Goal: Task Accomplishment & Management: Manage account settings

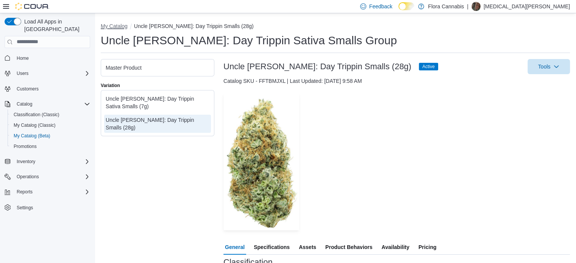
click at [118, 26] on button "My Catalog" at bounding box center [114, 26] width 27 height 6
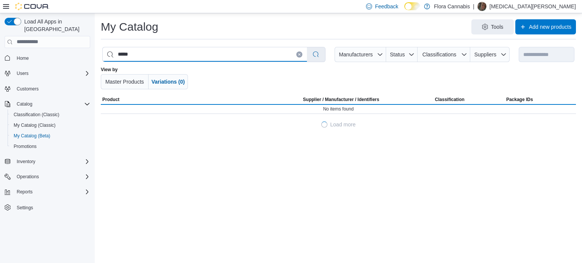
click at [228, 56] on input "*****" at bounding box center [205, 54] width 204 height 14
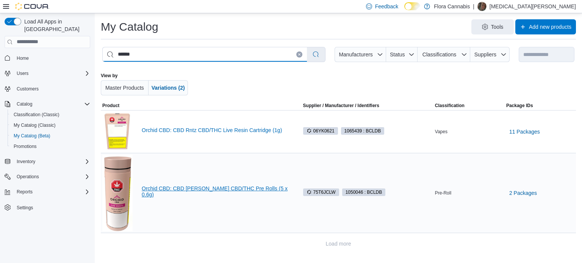
type input "******"
click at [195, 192] on link "Orchid CBD: CBD Runtz CBD/THC Pre Rolls (5 x 0.6g)" at bounding box center [216, 192] width 148 height 12
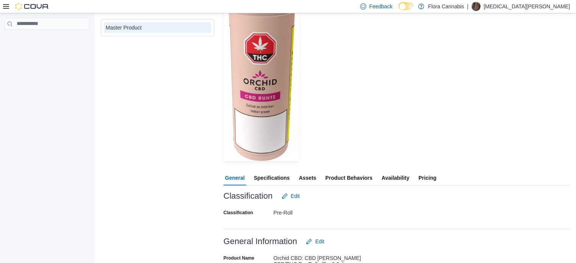
scroll to position [227, 0]
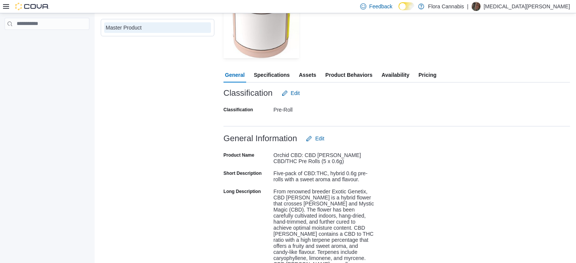
click at [445, 78] on div "General Specifications Assets Product Behaviors Availability Pricing" at bounding box center [396, 74] width 346 height 15
click at [438, 75] on button "Pricing" at bounding box center [427, 74] width 21 height 15
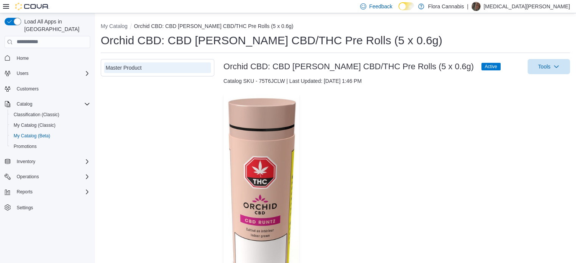
click at [110, 21] on div "My Catalog Orchid CBD: CBD Runtz CBD/THC Pre Rolls (5 x 0.6g) Orchid CBD: CBD R…" at bounding box center [335, 234] width 481 height 443
click at [108, 23] on button "My Catalog" at bounding box center [114, 26] width 27 height 6
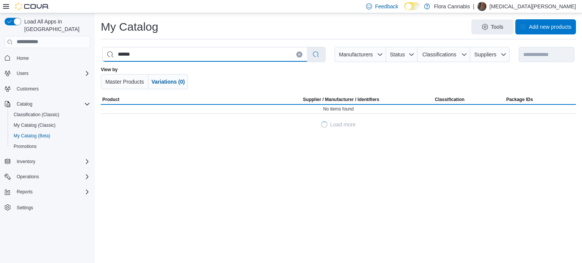
click at [153, 53] on input "******" at bounding box center [205, 54] width 204 height 14
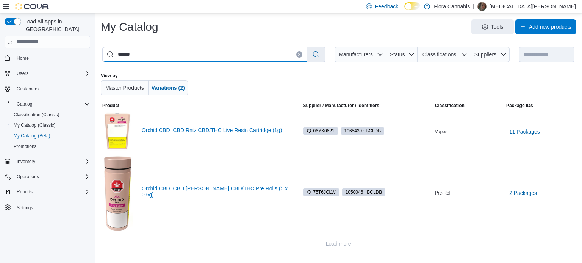
click at [153, 53] on input "******" at bounding box center [205, 54] width 204 height 14
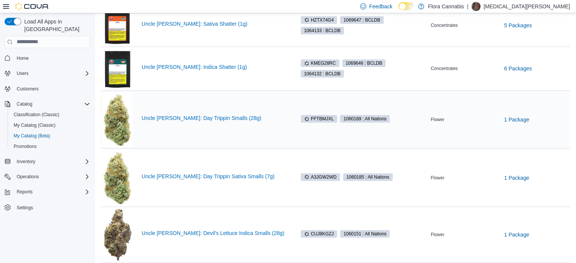
scroll to position [111, 0]
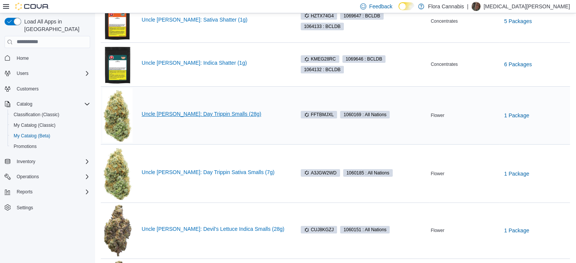
type input "*****"
click at [191, 114] on link "Uncle Bob: Day Trippin Smalls (28g)" at bounding box center [214, 114] width 145 height 6
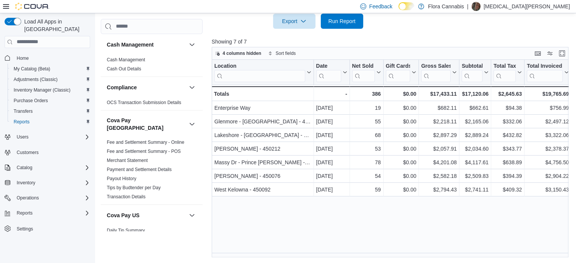
scroll to position [653, 0]
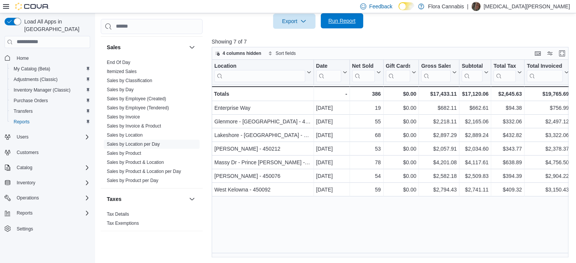
click at [322, 21] on button "Run Report" at bounding box center [342, 20] width 42 height 15
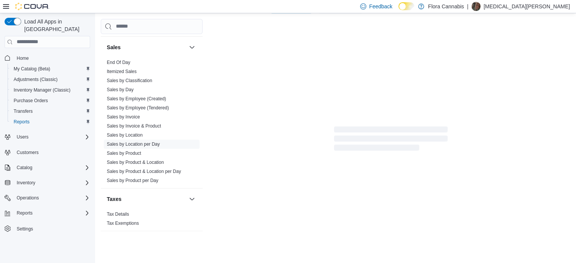
scroll to position [247, 0]
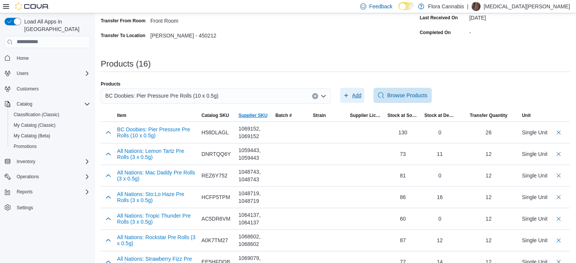
scroll to position [114, 0]
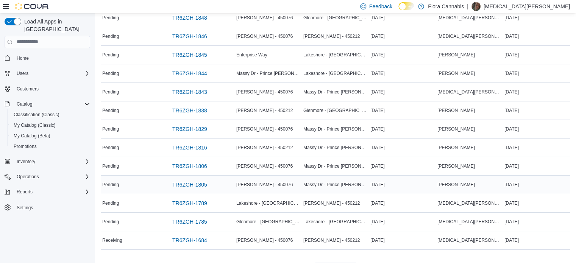
scroll to position [130, 0]
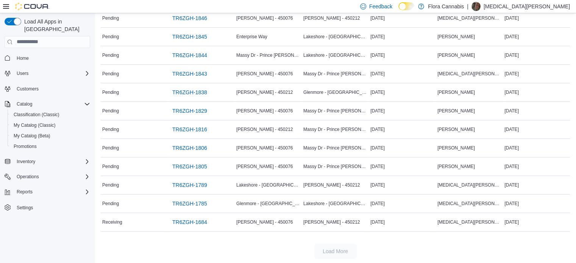
drag, startPoint x: 374, startPoint y: 250, endPoint x: 360, endPoint y: 246, distance: 14.1
click at [374, 250] on div "Load More" at bounding box center [335, 251] width 469 height 15
click at [189, 144] on span "TR6ZGH-1806" at bounding box center [189, 148] width 35 height 8
click at [189, 167] on tbody "Status Pending Transfer # TR6ZGH-1851 Transfer From Vernon - 450076 Transfer To…" at bounding box center [335, 92] width 469 height 278
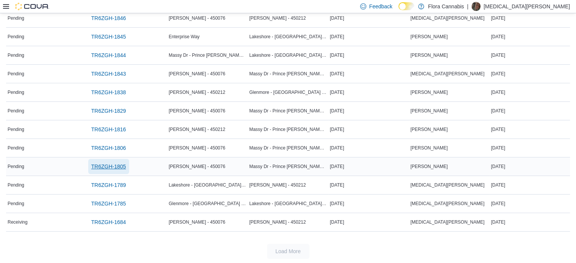
click at [112, 163] on span "TR6ZGH-1805" at bounding box center [108, 167] width 35 height 8
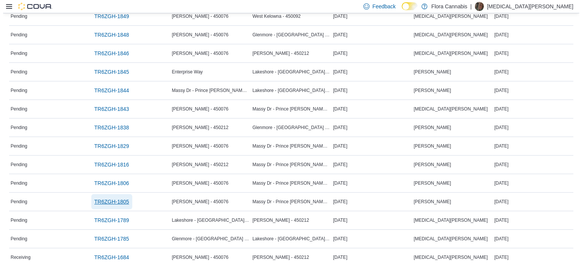
scroll to position [0, 0]
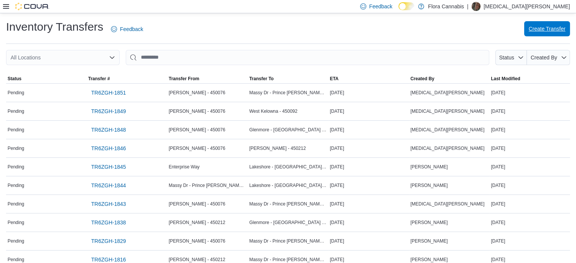
click at [551, 31] on span "Create Transfer" at bounding box center [547, 29] width 37 height 8
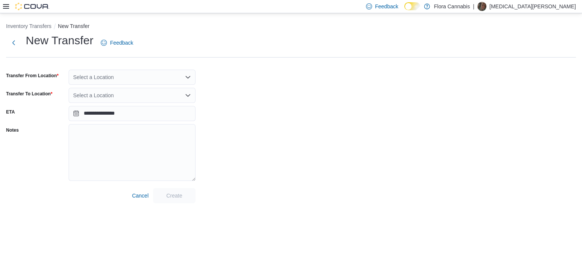
click at [137, 75] on div "Select a Location" at bounding box center [132, 77] width 127 height 15
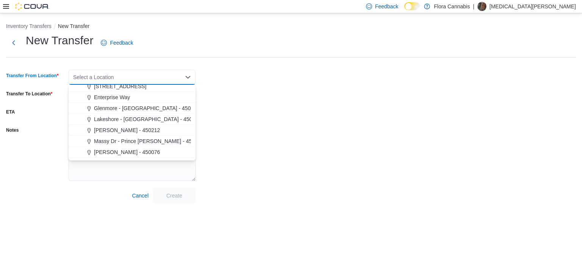
scroll to position [23, 0]
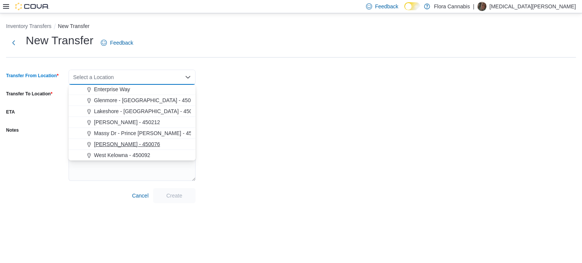
click at [115, 142] on span "[PERSON_NAME] - 450076" at bounding box center [127, 144] width 66 height 8
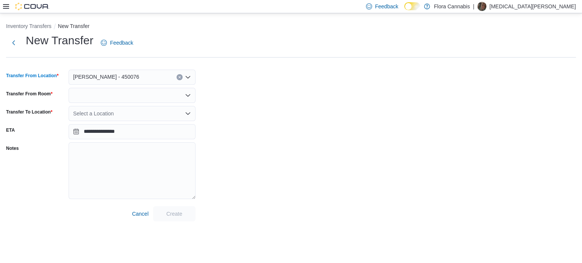
click at [112, 112] on div "Select a Location" at bounding box center [132, 113] width 127 height 15
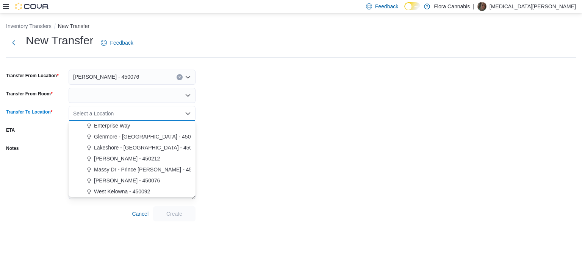
click at [126, 170] on span "Massy Dr - Prince [PERSON_NAME] - 450075" at bounding box center [148, 170] width 109 height 8
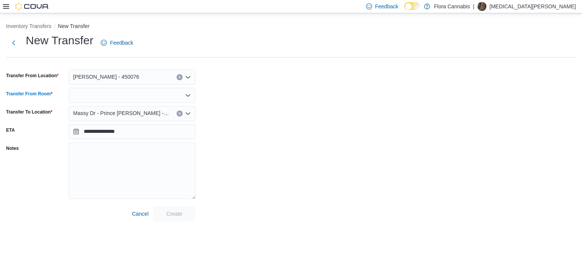
click at [112, 94] on div at bounding box center [132, 95] width 127 height 15
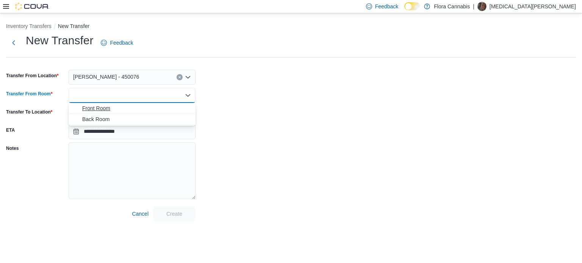
click at [107, 108] on span "Front Room" at bounding box center [136, 109] width 109 height 8
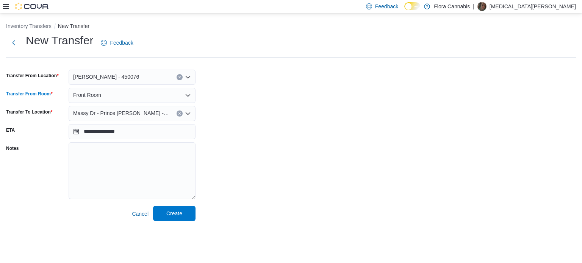
click at [176, 221] on span "Create" at bounding box center [174, 213] width 33 height 15
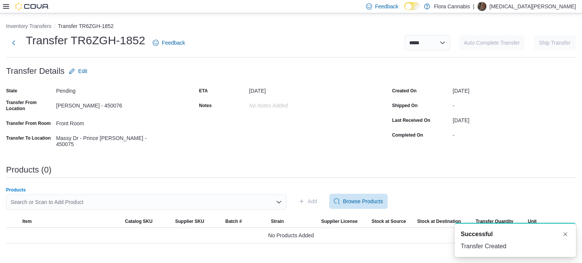
click at [111, 203] on div "Search or Scan to Add Product" at bounding box center [146, 202] width 280 height 15
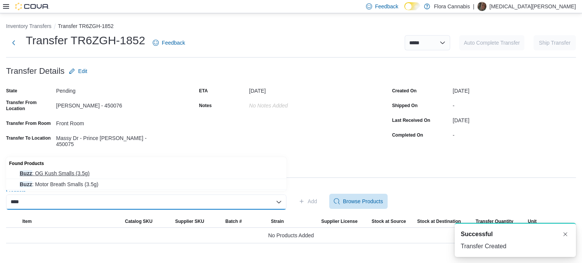
type input "****"
click at [103, 172] on span "Buzz : OG Kush Smalls (3.5g)" at bounding box center [151, 174] width 262 height 8
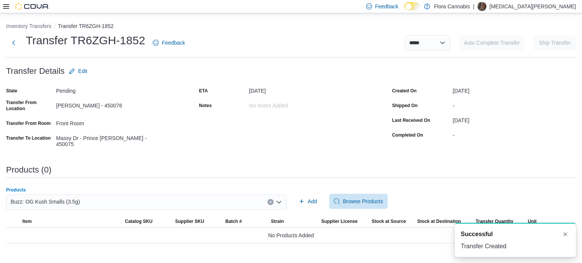
click at [323, 196] on div "Add Browse Products" at bounding box center [435, 201] width 280 height 15
click at [314, 198] on span "Add" at bounding box center [311, 202] width 9 height 8
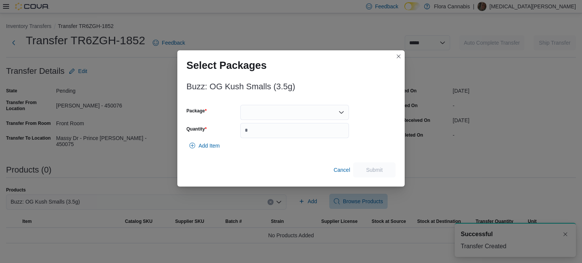
click at [270, 109] on div at bounding box center [294, 112] width 109 height 15
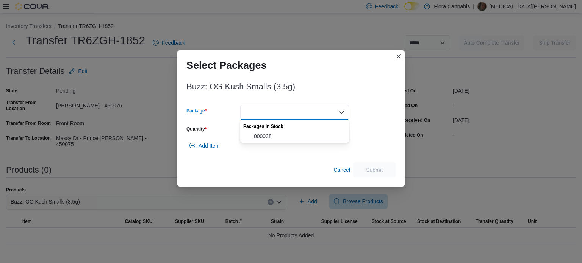
click at [264, 135] on span "000038" at bounding box center [299, 137] width 91 height 8
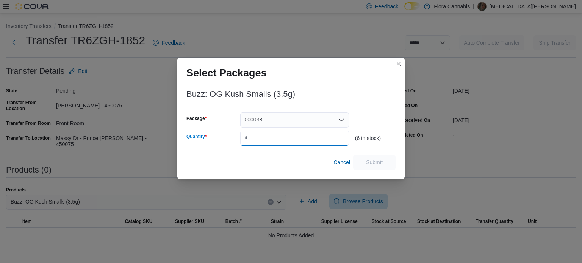
click at [270, 139] on input "Quantity" at bounding box center [294, 138] width 109 height 15
type input "*"
click at [368, 160] on span "Submit" at bounding box center [374, 162] width 17 height 8
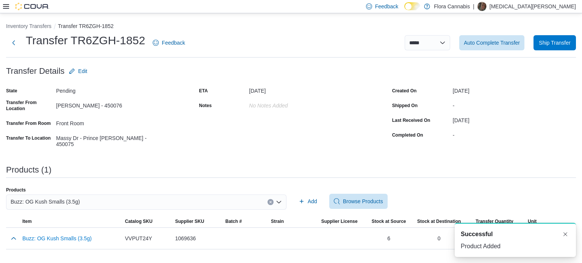
click at [114, 195] on div "Buzz: OG Kush Smalls (3.5g)" at bounding box center [146, 202] width 280 height 15
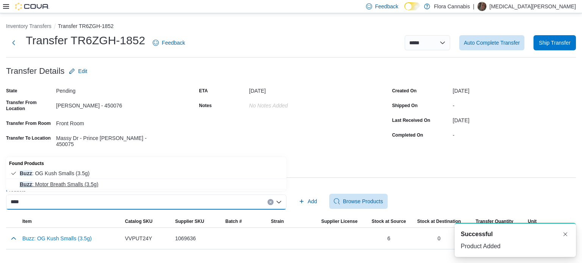
type input "****"
click at [91, 183] on span "Buzz : Motor Breath Smalls (3.5g)" at bounding box center [151, 185] width 262 height 8
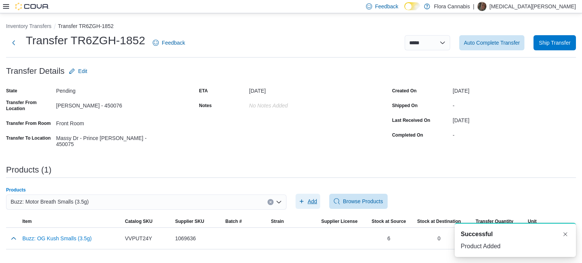
click at [306, 197] on span "Add" at bounding box center [307, 201] width 19 height 15
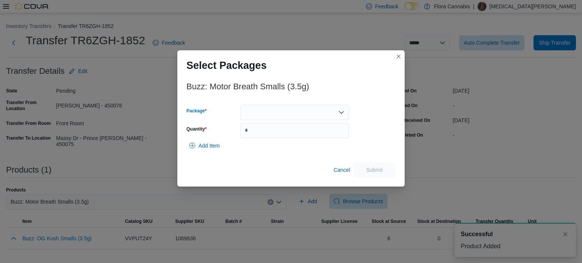
click at [315, 109] on div at bounding box center [294, 112] width 109 height 15
click at [272, 137] on span "000040" at bounding box center [299, 137] width 91 height 8
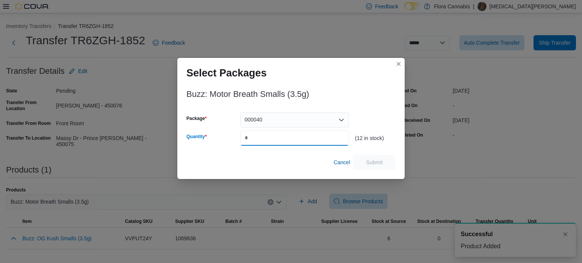
click at [272, 137] on input "Quantity" at bounding box center [294, 138] width 109 height 15
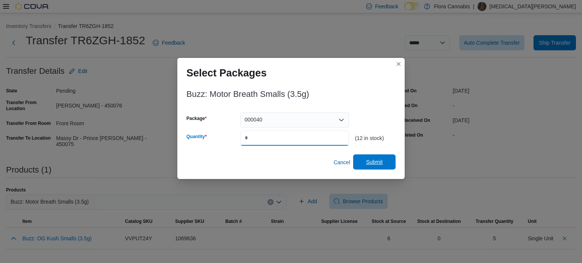
type input "*"
click at [379, 159] on span "Submit" at bounding box center [373, 162] width 33 height 15
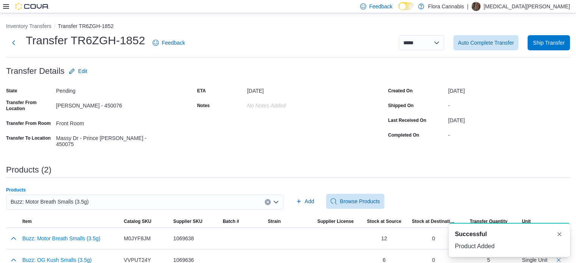
click at [118, 198] on div "Buzz: Motor Breath Smalls (3.5g)" at bounding box center [145, 202] width 278 height 15
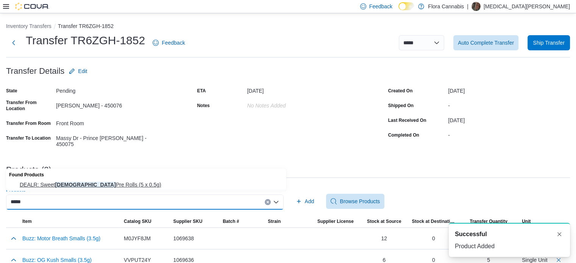
type input "*****"
click at [112, 189] on button "DEALR: Sweet Jesus Pre Rolls (5 x 0.5g)" at bounding box center [146, 184] width 280 height 11
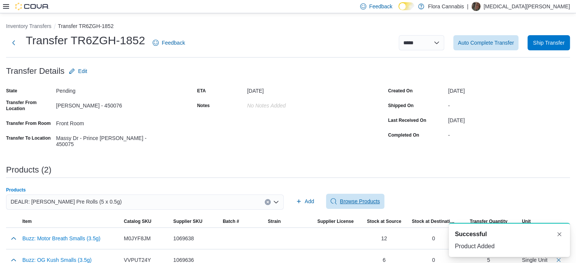
drag, startPoint x: 336, startPoint y: 198, endPoint x: 323, endPoint y: 198, distance: 13.6
click at [336, 198] on icon "button" at bounding box center [334, 201] width 6 height 6
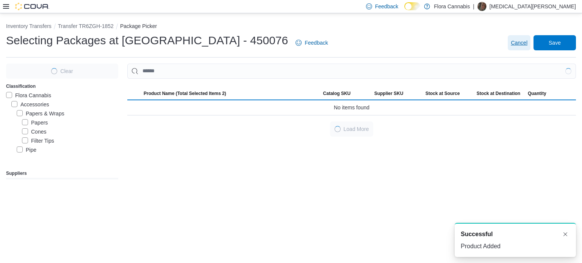
click at [517, 37] on span "Cancel" at bounding box center [518, 42] width 17 height 15
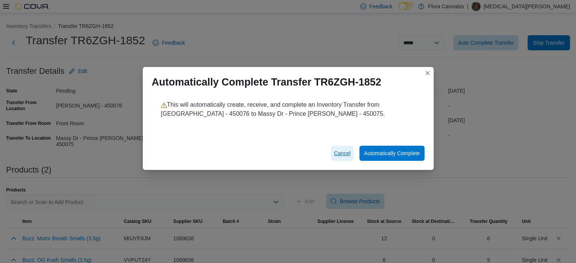
click at [342, 151] on span "Cancel" at bounding box center [342, 154] width 17 height 8
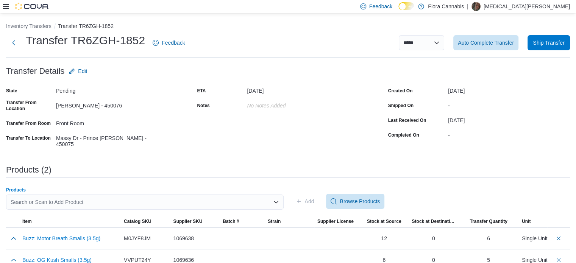
click at [106, 197] on div "Search or Scan to Add Product" at bounding box center [145, 202] width 278 height 15
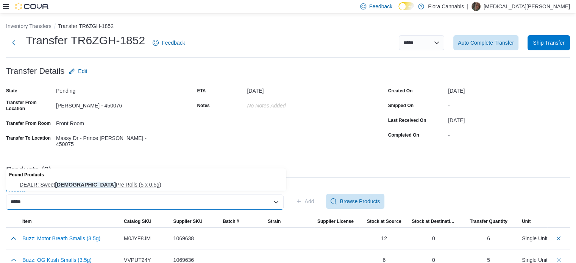
type input "*****"
click at [111, 183] on span "DEALR: Sweet Jesus Pre Rolls (5 x 0.5g)" at bounding box center [151, 185] width 262 height 8
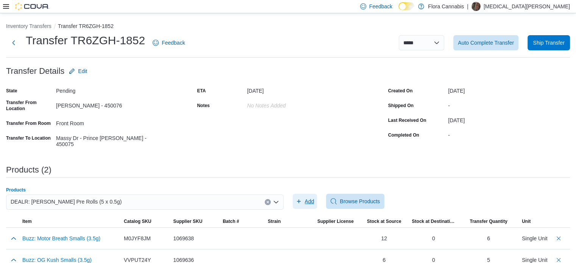
click at [306, 200] on span "Add" at bounding box center [305, 201] width 19 height 15
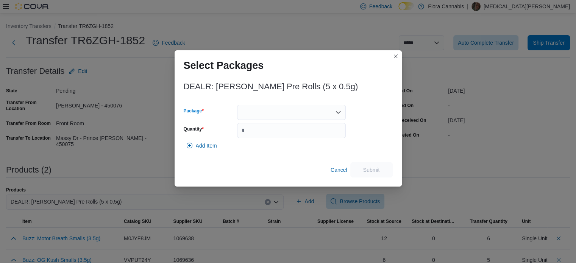
click at [293, 120] on div at bounding box center [291, 112] width 109 height 15
click at [292, 111] on div "Combo box. Selected. . Press Backspace to delete . Combo box input. Select a Pa…" at bounding box center [291, 112] width 109 height 15
click at [278, 135] on span "PR24SEP2025.106" at bounding box center [296, 137] width 91 height 8
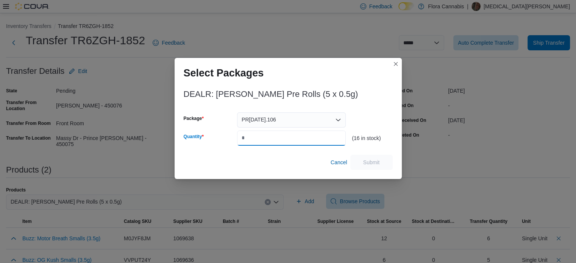
click at [278, 135] on input "Quantity" at bounding box center [291, 138] width 109 height 15
type input "**"
click at [366, 162] on span "Submit" at bounding box center [371, 162] width 17 height 8
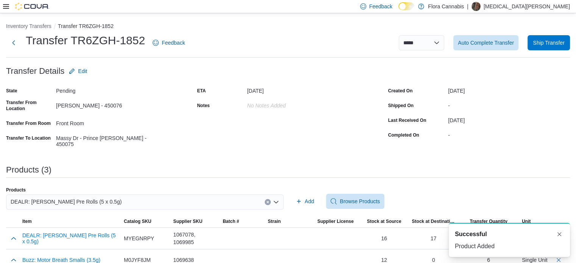
click at [98, 201] on span "DEALR: Sweet Jesus Pre Rolls (5 x 0.5g)" at bounding box center [66, 201] width 111 height 9
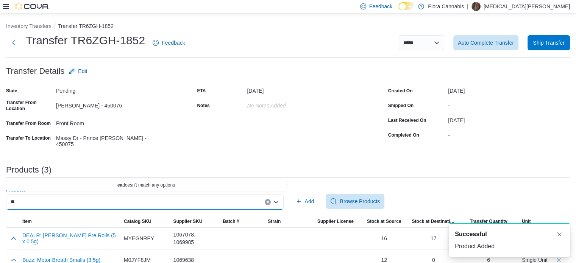
type input "*"
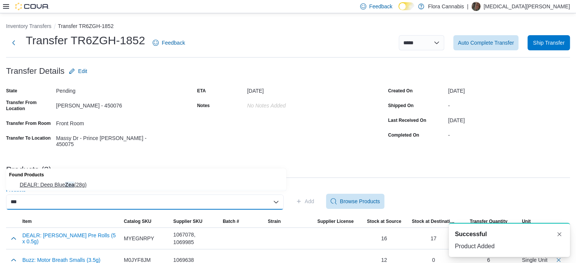
type input "***"
click at [125, 185] on span "DEALR: Deep Blue Zea (28g)" at bounding box center [151, 185] width 262 height 8
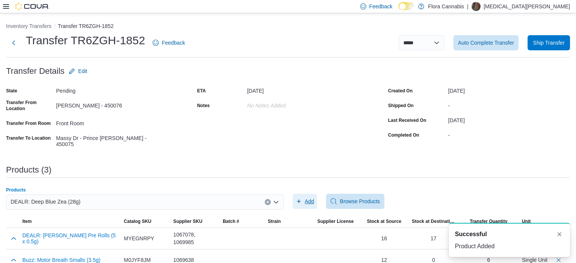
click at [304, 201] on span "Add" at bounding box center [305, 201] width 19 height 15
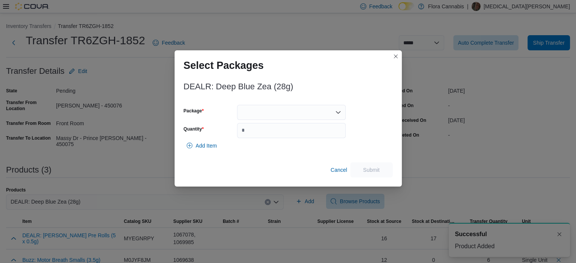
click at [322, 107] on div at bounding box center [291, 112] width 109 height 15
click at [303, 135] on span "CC24SEP2025.104" at bounding box center [296, 137] width 91 height 8
click at [303, 135] on input "Quantity" at bounding box center [291, 130] width 109 height 15
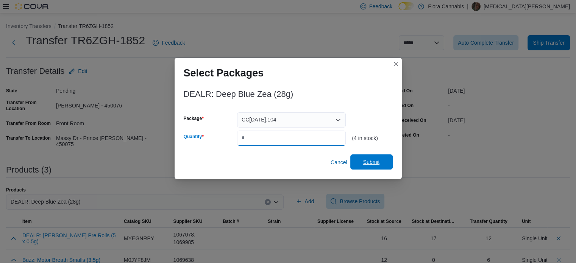
type input "*"
click at [367, 161] on span "Submit" at bounding box center [371, 162] width 17 height 8
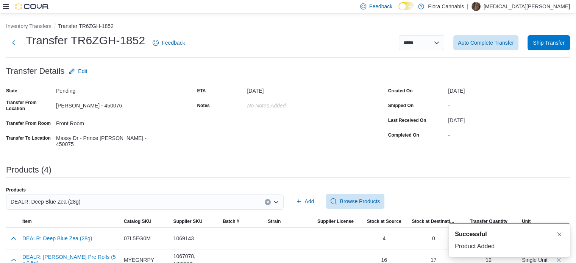
click at [72, 205] on div "DEALR: Deep Blue Zea (28g)" at bounding box center [145, 202] width 278 height 15
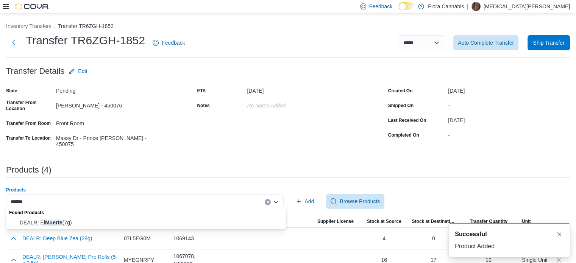
type input "******"
click at [73, 227] on button "DEALR: El Muerte (7g)" at bounding box center [146, 222] width 280 height 11
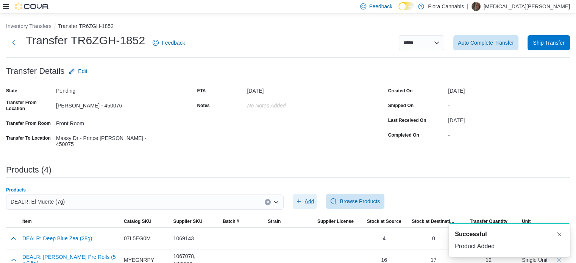
click at [306, 201] on span "Add" at bounding box center [305, 201] width 19 height 15
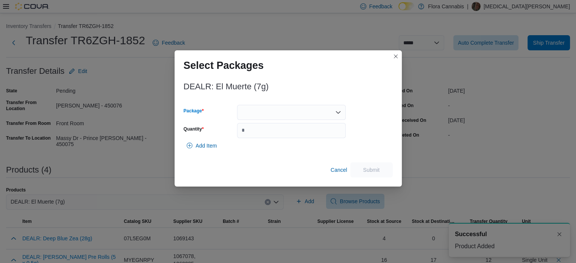
click at [298, 106] on div at bounding box center [291, 112] width 109 height 15
click at [283, 133] on span "CC25SEP2025.102" at bounding box center [296, 137] width 91 height 8
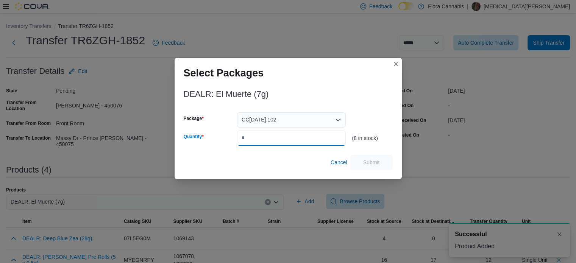
click at [278, 136] on input "Quantity" at bounding box center [291, 138] width 109 height 15
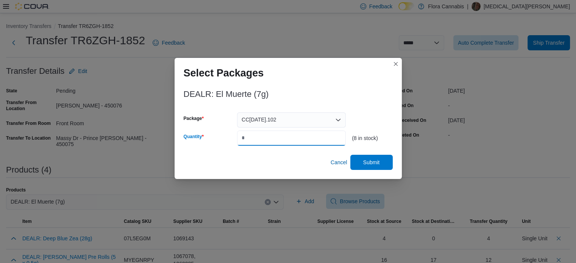
type input "*"
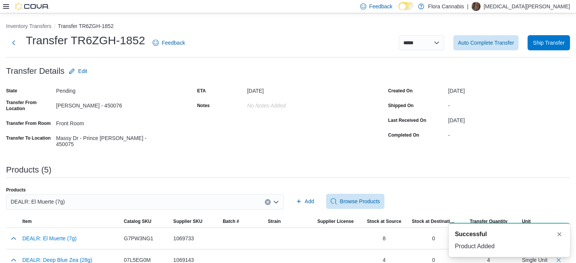
click at [162, 199] on div "DEALR: El Muerte (7g)" at bounding box center [145, 202] width 278 height 15
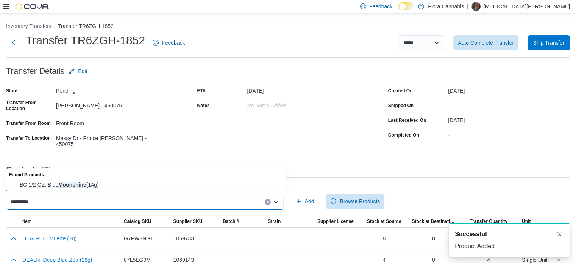
type input "*********"
click at [162, 184] on span "BC 1/2 OZ: Blue Moonshine (14g)" at bounding box center [151, 185] width 262 height 8
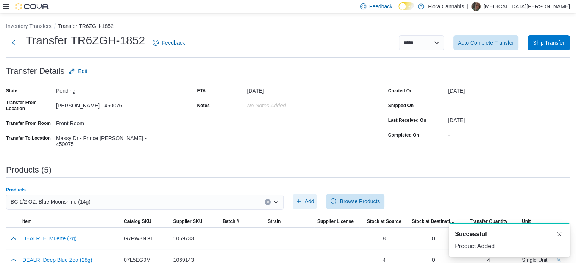
click at [307, 199] on span "Add" at bounding box center [309, 202] width 9 height 8
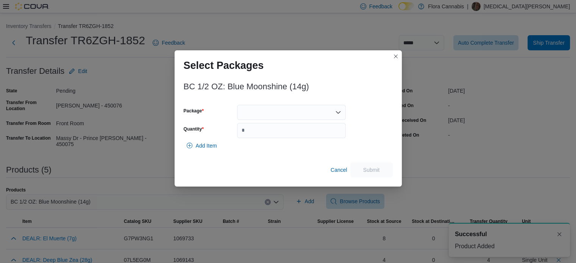
click at [303, 116] on div at bounding box center [291, 112] width 109 height 15
click at [287, 136] on span "CC24SEP2025.101" at bounding box center [296, 137] width 91 height 8
click at [287, 136] on input "Quantity" at bounding box center [291, 130] width 109 height 15
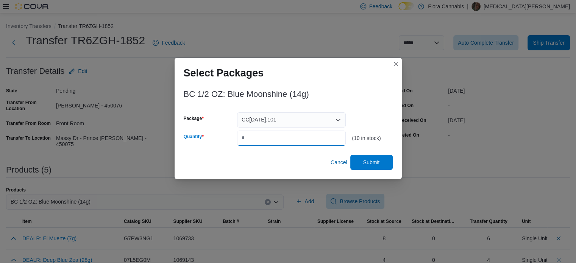
type input "*"
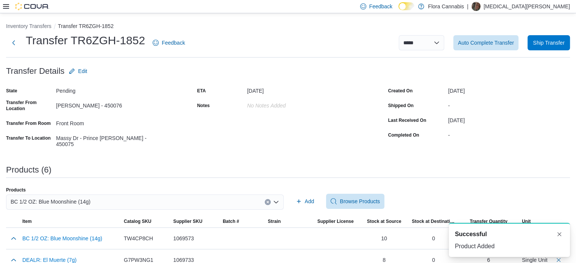
click at [117, 195] on div "BC 1/2 OZ: Blue Moonshine (14g)" at bounding box center [145, 202] width 278 height 15
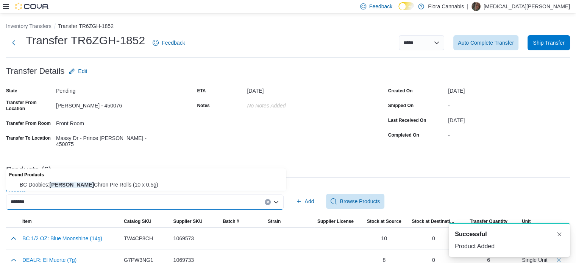
type input "*******"
click at [122, 178] on div "Found Products" at bounding box center [146, 174] width 280 height 11
click at [182, 183] on span "BC Doobies: Genghis Chron Pre Rolls (10 x 0.5g)" at bounding box center [151, 185] width 262 height 8
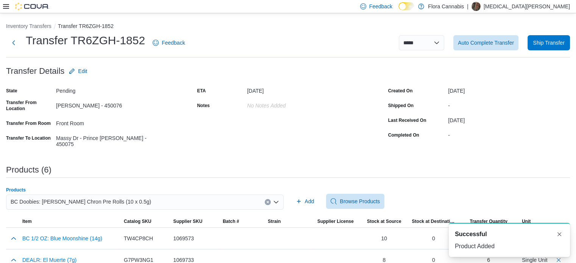
click at [325, 200] on div "Add Browse Products" at bounding box center [432, 201] width 278 height 15
click at [314, 198] on span "Add" at bounding box center [309, 202] width 9 height 8
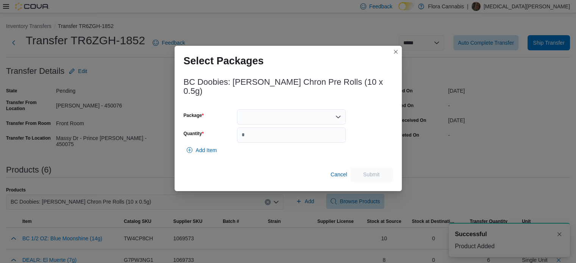
click at [278, 109] on div at bounding box center [291, 116] width 109 height 15
click at [270, 137] on span "PR18AUG2025.108" at bounding box center [296, 137] width 91 height 8
click at [271, 130] on input "Quantity" at bounding box center [291, 135] width 109 height 15
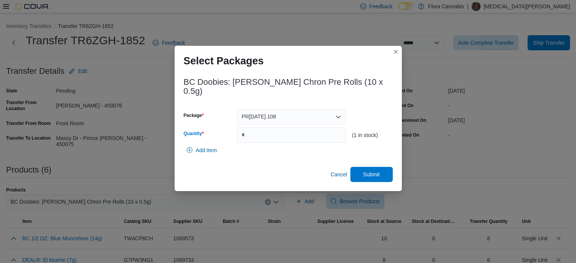
click at [280, 109] on div "PR18AUG2025.108" at bounding box center [291, 116] width 109 height 15
click at [284, 134] on span "PR24SEP2025.105" at bounding box center [296, 137] width 91 height 8
click at [267, 134] on input "*" at bounding box center [291, 135] width 109 height 15
type input "**"
click at [372, 172] on span "Submit" at bounding box center [371, 174] width 17 height 8
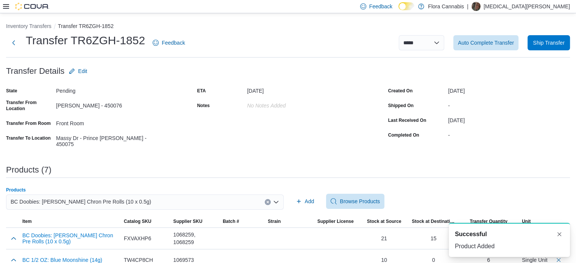
click at [103, 198] on span "BC Doobies: Genghis Chron Pre Rolls (10 x 0.5g)" at bounding box center [81, 201] width 140 height 9
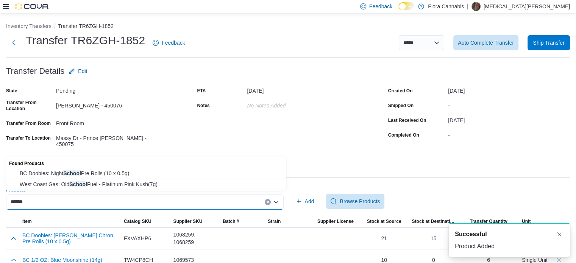
type input "******"
click at [112, 176] on span "BC Doobies: Night School Pre Rolls (10 x 0.5g)" at bounding box center [151, 174] width 262 height 8
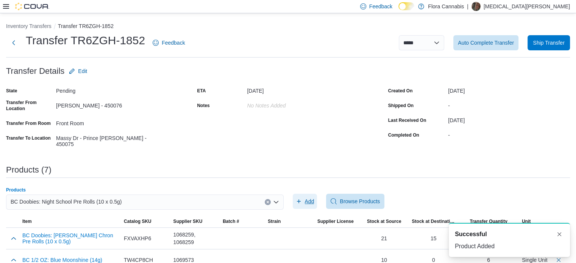
click at [303, 194] on span "Add" at bounding box center [305, 201] width 19 height 15
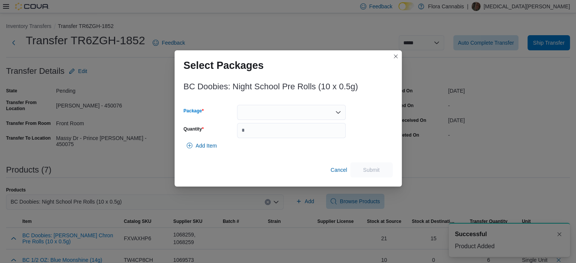
click at [320, 109] on div at bounding box center [291, 112] width 109 height 15
click at [305, 134] on span "PR22SEP2025.105" at bounding box center [296, 137] width 91 height 8
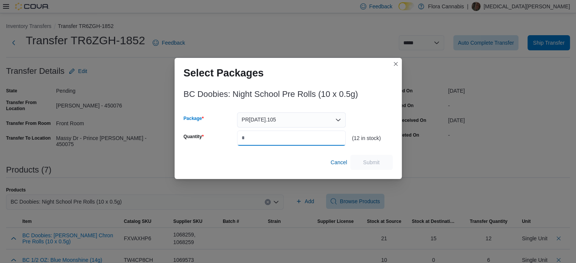
click at [303, 136] on input "Quantity" at bounding box center [291, 138] width 109 height 15
type input "**"
click at [365, 169] on span "Submit" at bounding box center [371, 162] width 33 height 15
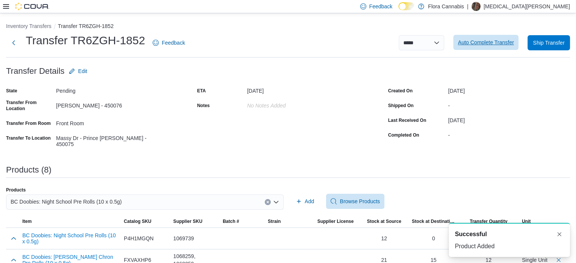
click at [514, 44] on span "Auto Complete Transfer" at bounding box center [486, 43] width 56 height 8
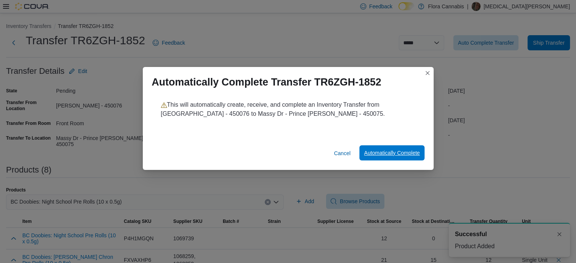
click at [397, 154] on span "Automatically Complete" at bounding box center [392, 153] width 56 height 8
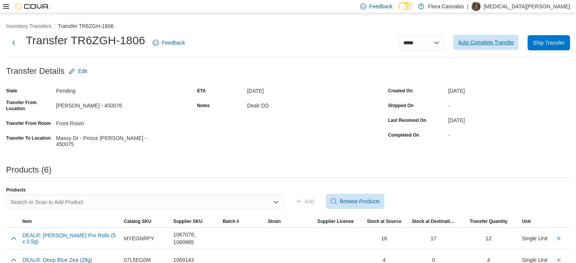
click at [497, 45] on span "Auto Complete Transfer" at bounding box center [486, 43] width 56 height 8
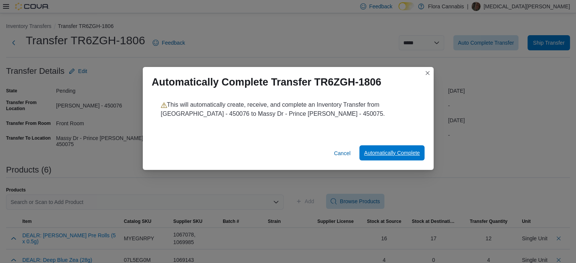
click at [381, 154] on span "Automatically Complete" at bounding box center [392, 153] width 56 height 8
click at [337, 150] on span "Cancel" at bounding box center [342, 154] width 17 height 8
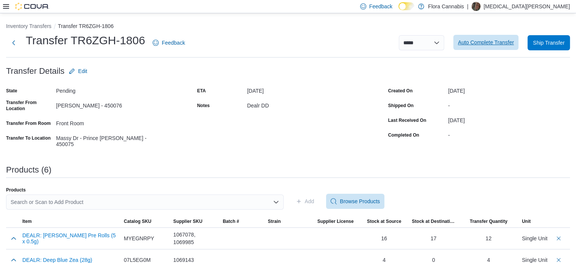
click at [497, 44] on span "Auto Complete Transfer" at bounding box center [486, 43] width 56 height 8
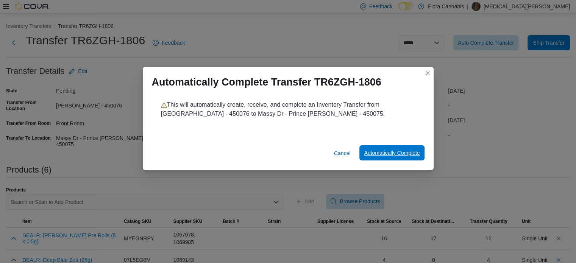
click at [404, 150] on span "Automatically Complete" at bounding box center [392, 153] width 56 height 8
click at [335, 150] on span "Cancel" at bounding box center [342, 154] width 17 height 8
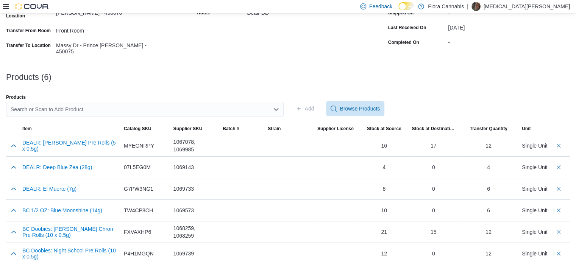
scroll to position [96, 0]
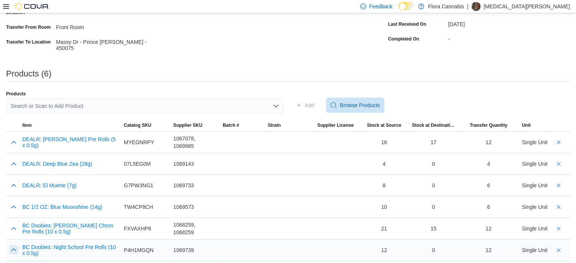
click at [15, 247] on button "button" at bounding box center [13, 249] width 9 height 9
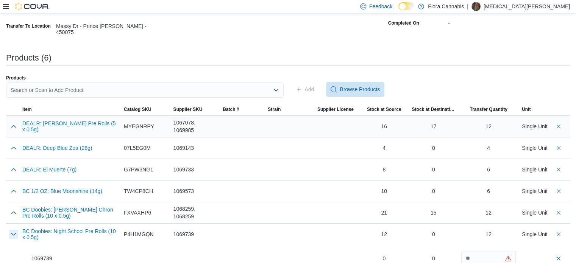
scroll to position [120, 0]
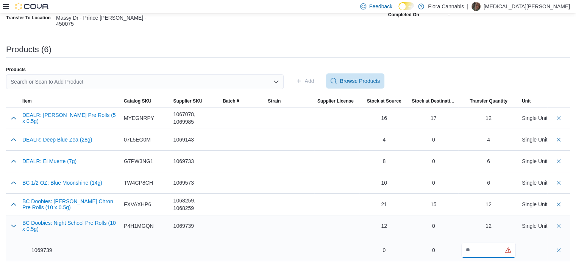
click at [512, 248] on input "**" at bounding box center [488, 250] width 55 height 15
click at [406, 247] on div "0" at bounding box center [384, 251] width 44 height 8
click at [67, 220] on button "BC Doobies: Night School Pre Rolls (10 x 0.5g)" at bounding box center [69, 226] width 95 height 12
click at [411, 67] on div "Products Search or Scan to Add Product Add Browse Products" at bounding box center [288, 81] width 564 height 29
click at [9, 221] on button "button" at bounding box center [13, 225] width 9 height 9
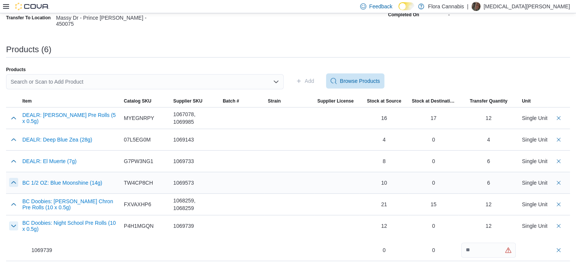
scroll to position [96, 0]
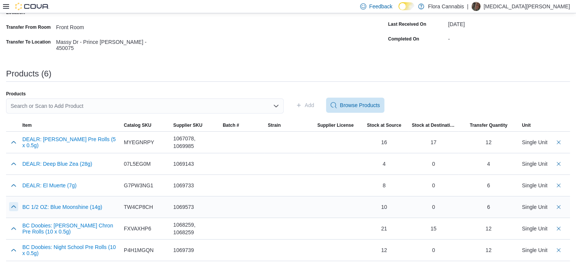
click at [12, 203] on button "button" at bounding box center [13, 206] width 9 height 9
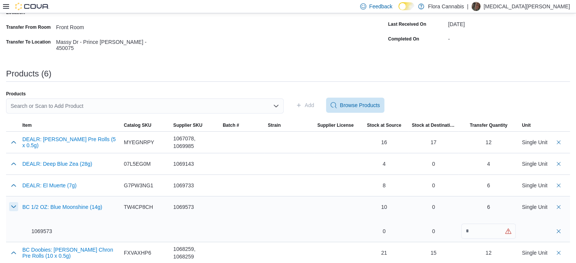
click at [12, 203] on button "button" at bounding box center [13, 206] width 9 height 9
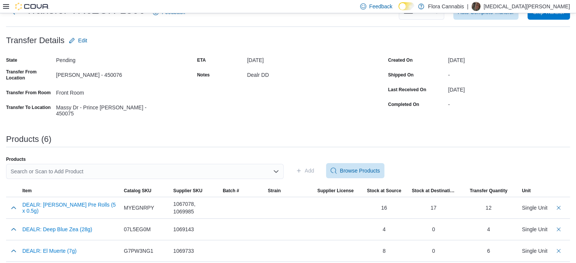
scroll to position [0, 0]
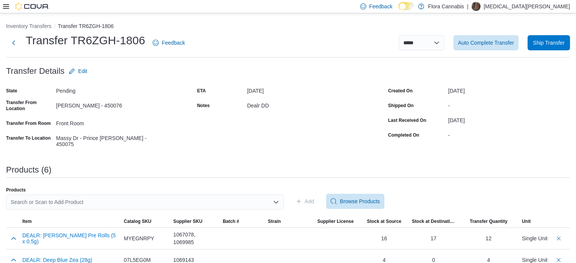
drag, startPoint x: 461, startPoint y: 121, endPoint x: 413, endPoint y: 95, distance: 55.1
click at [461, 121] on div "[DATE]" at bounding box center [509, 118] width 122 height 9
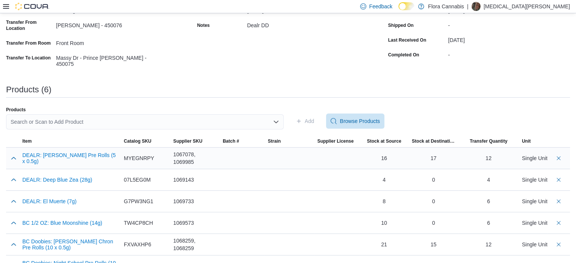
scroll to position [96, 0]
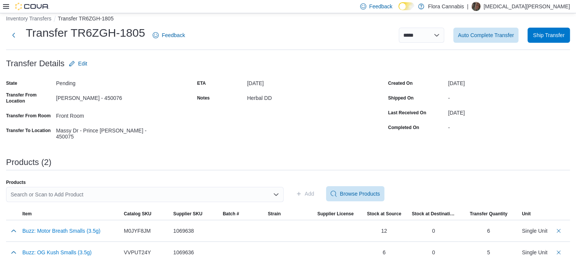
scroll to position [10, 0]
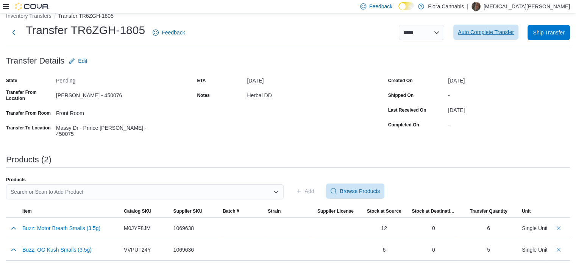
click at [501, 34] on span "Auto Complete Transfer" at bounding box center [486, 32] width 56 height 8
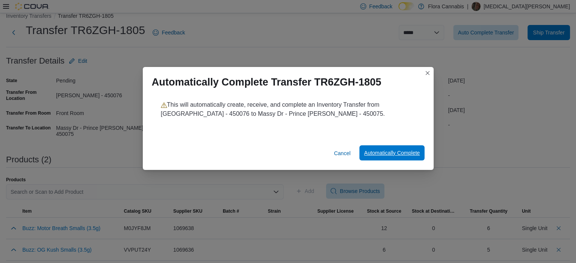
click at [389, 152] on span "Automatically Complete" at bounding box center [392, 153] width 56 height 8
click at [346, 150] on span "Cancel" at bounding box center [342, 154] width 17 height 8
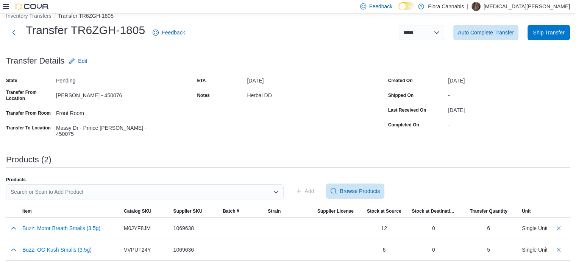
click at [535, 92] on div "-" at bounding box center [509, 93] width 122 height 9
click at [559, 36] on span "Ship Transfer" at bounding box center [548, 32] width 33 height 15
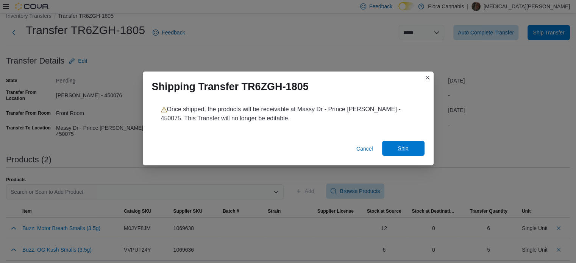
click at [395, 150] on span "Ship" at bounding box center [403, 148] width 33 height 15
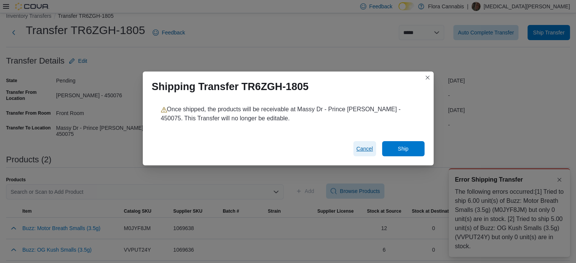
click at [363, 147] on span "Cancel" at bounding box center [364, 149] width 17 height 8
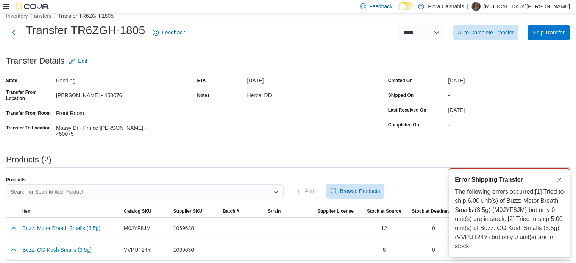
drag, startPoint x: 247, startPoint y: 119, endPoint x: 244, endPoint y: 122, distance: 4.0
click at [247, 119] on div "ETA October 10, 2025 Notes Herbal DD" at bounding box center [288, 106] width 182 height 62
click at [558, 181] on button "Dismiss toast" at bounding box center [559, 179] width 9 height 9
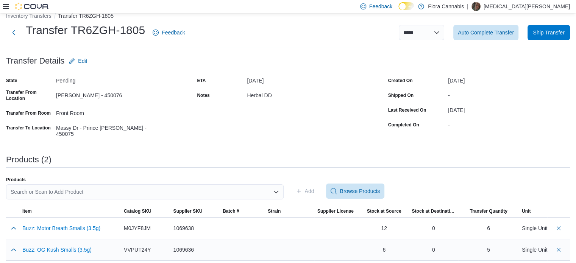
click at [84, 242] on div "Buzz: OG Kush Smalls (3.5g)" at bounding box center [56, 249] width 69 height 15
click at [83, 248] on button "Buzz: OG Kush Smalls (3.5g)" at bounding box center [56, 250] width 69 height 6
click at [437, 31] on select "**********" at bounding box center [421, 32] width 45 height 15
select select "**********"
click at [404, 25] on select "**********" at bounding box center [421, 32] width 45 height 15
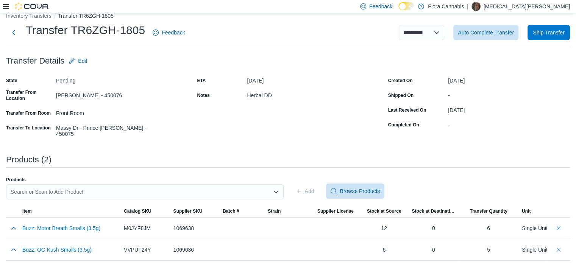
select select
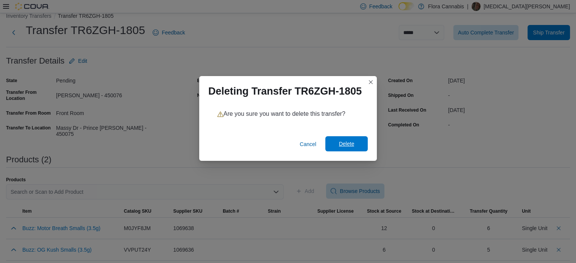
click at [340, 143] on span "Delete" at bounding box center [346, 144] width 15 height 8
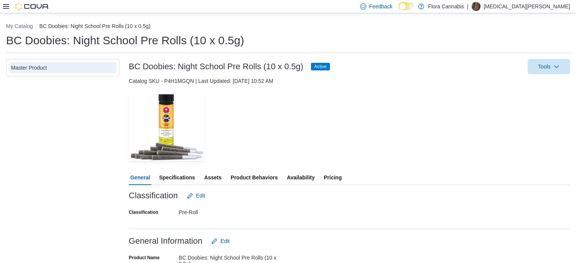
click at [300, 177] on span "Availability" at bounding box center [301, 177] width 28 height 15
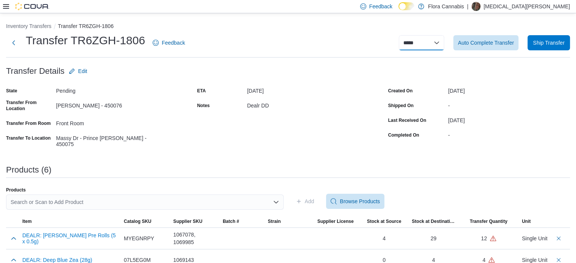
click at [432, 48] on select "**********" at bounding box center [421, 42] width 45 height 15
select select "**********"
click at [404, 35] on select "**********" at bounding box center [421, 42] width 45 height 15
select select
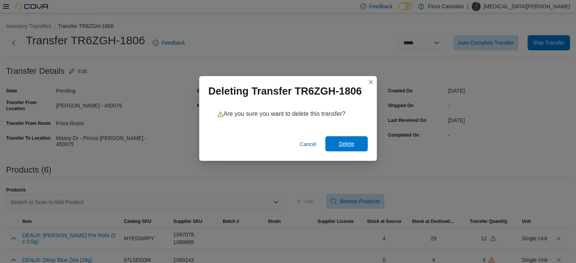
click at [345, 145] on span "Delete" at bounding box center [346, 144] width 15 height 8
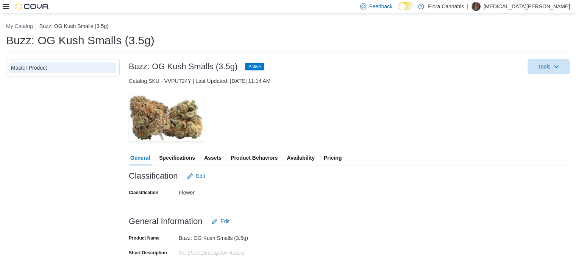
click at [297, 156] on span "Availability" at bounding box center [301, 157] width 28 height 15
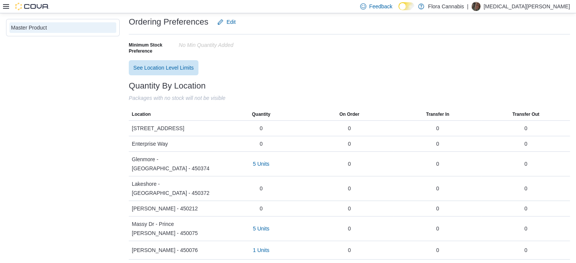
scroll to position [156, 0]
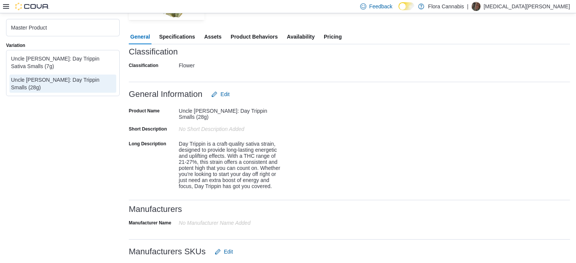
scroll to position [227, 0]
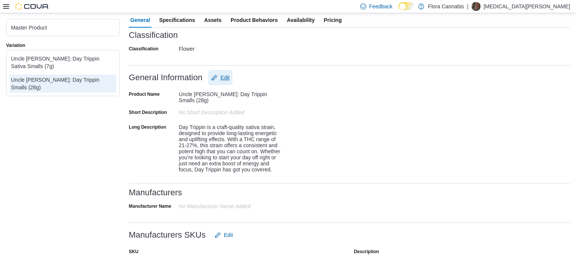
click at [223, 77] on span "Edit" at bounding box center [224, 78] width 9 height 8
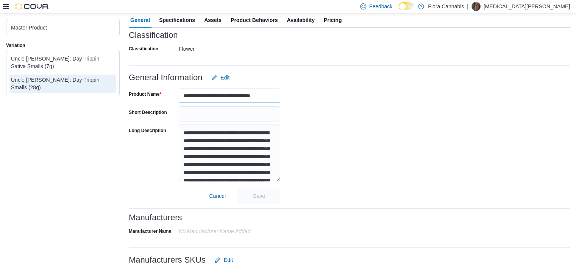
click at [238, 95] on input "**********" at bounding box center [229, 95] width 101 height 15
type input "**********"
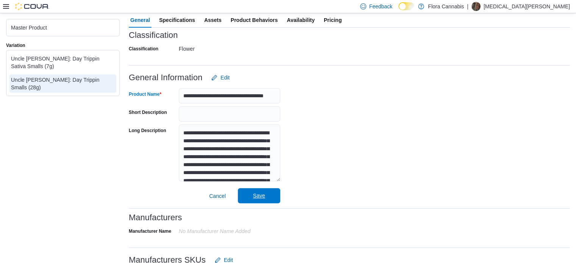
click at [257, 198] on span "Save" at bounding box center [259, 196] width 12 height 8
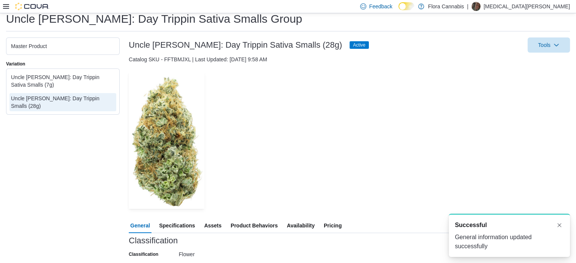
scroll to position [0, 0]
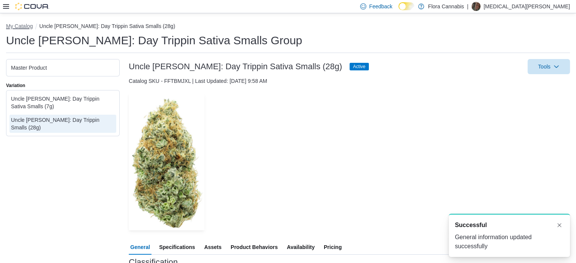
click at [21, 24] on button "My Catalog" at bounding box center [19, 26] width 27 height 6
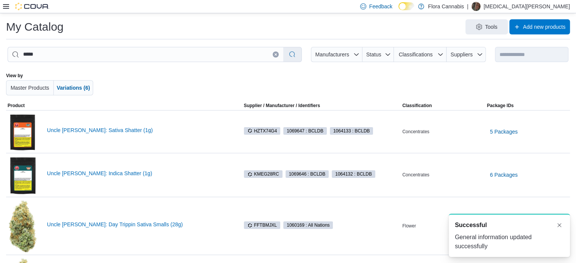
click at [5, 5] on icon at bounding box center [6, 6] width 6 height 5
